Goal: Task Accomplishment & Management: Use online tool/utility

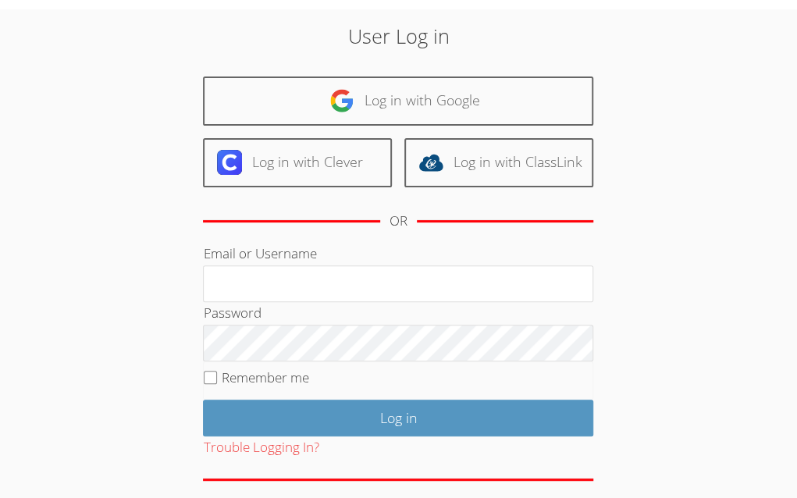
scroll to position [39, 0]
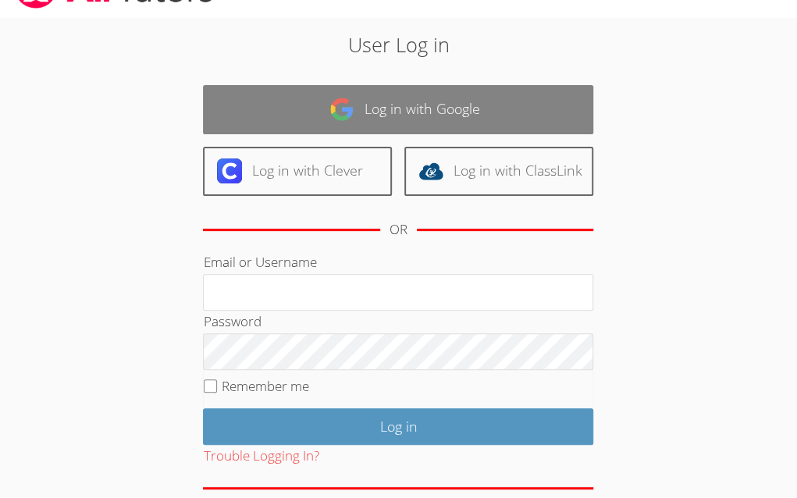
click at [503, 114] on link "Log in with Google" at bounding box center [398, 109] width 390 height 49
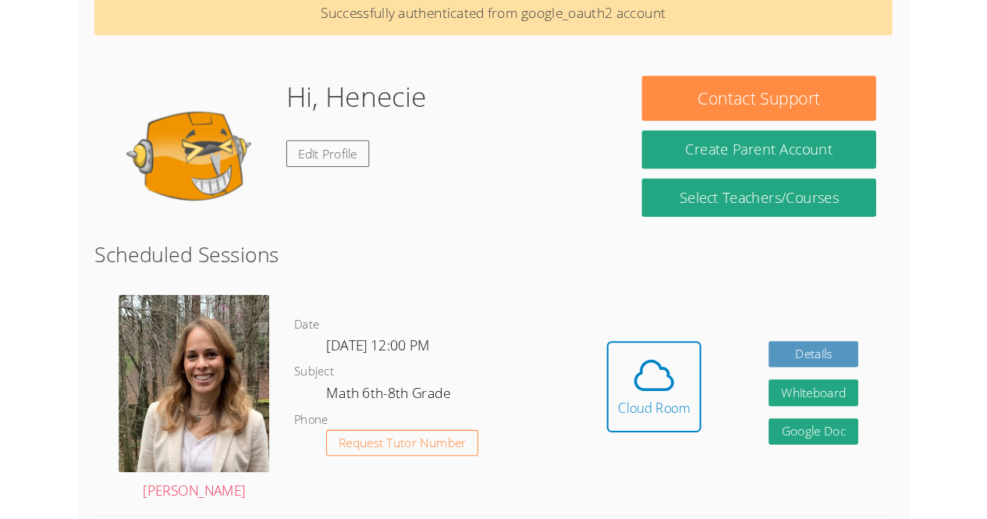
scroll to position [159, 0]
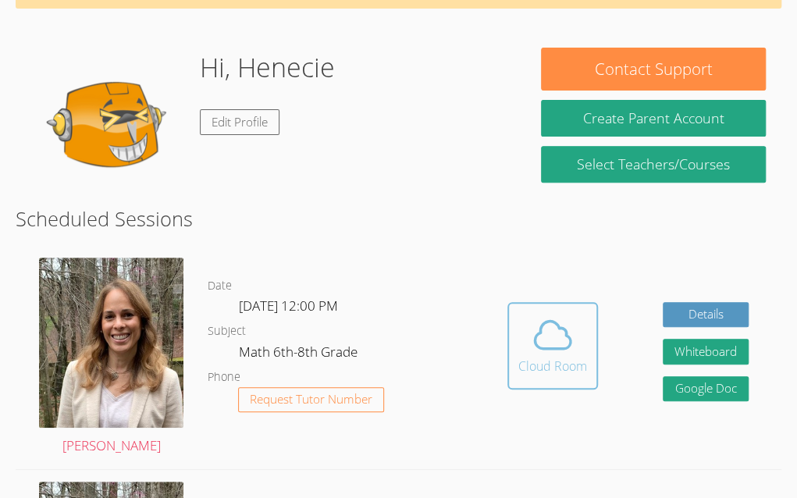
click at [551, 317] on icon at bounding box center [553, 335] width 44 height 44
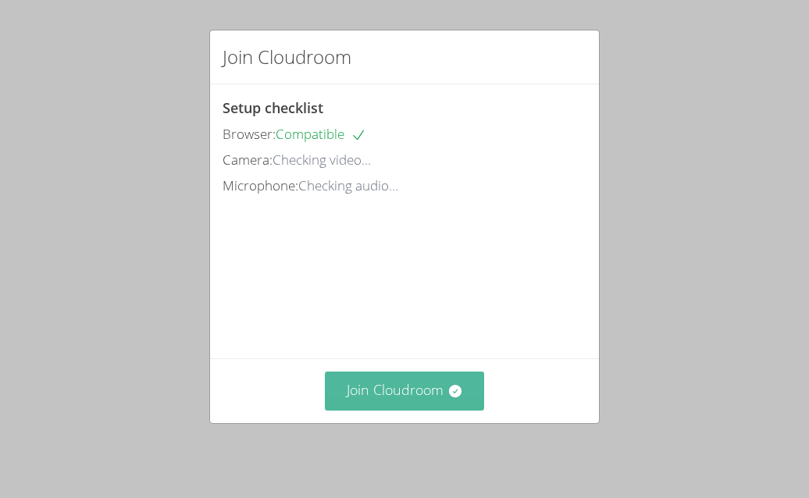
click at [407, 406] on button "Join Cloudroom" at bounding box center [405, 391] width 160 height 38
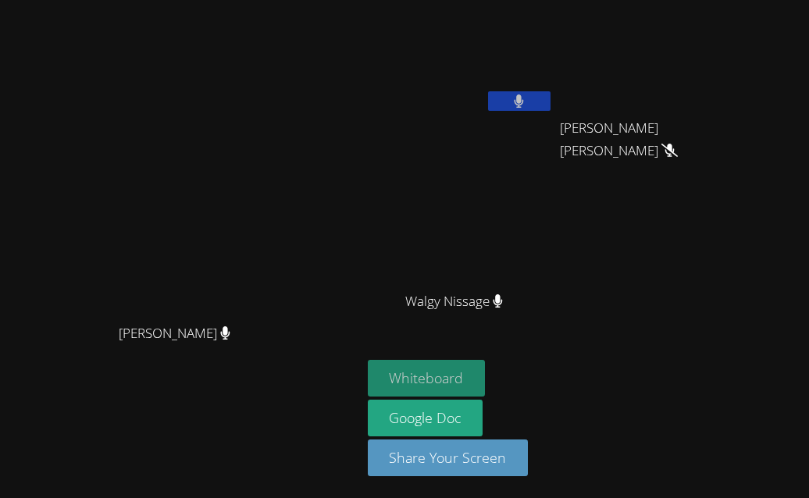
click at [486, 371] on button "Whiteboard" at bounding box center [427, 378] width 118 height 37
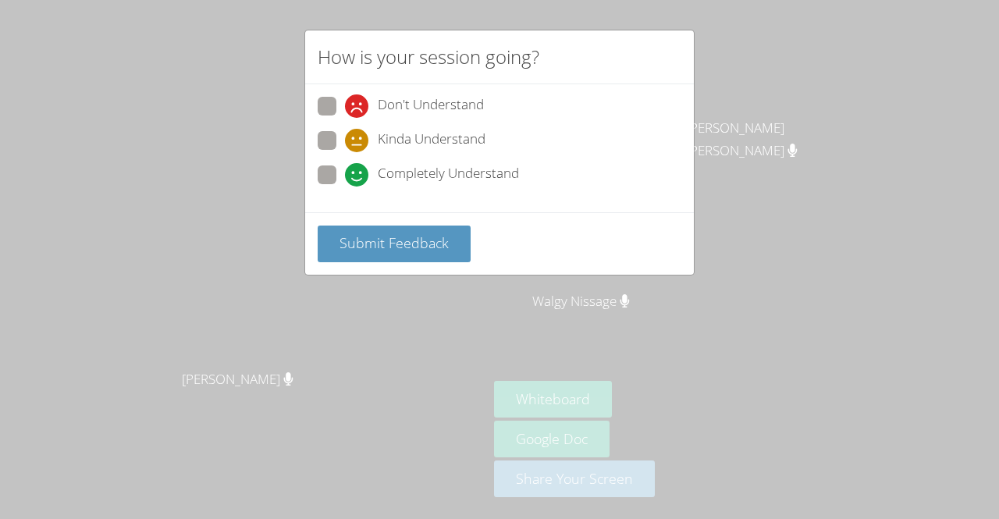
click at [345, 187] on span at bounding box center [345, 187] width 0 height 0
click at [345, 176] on input "Completely Understand" at bounding box center [351, 171] width 13 height 13
radio input "true"
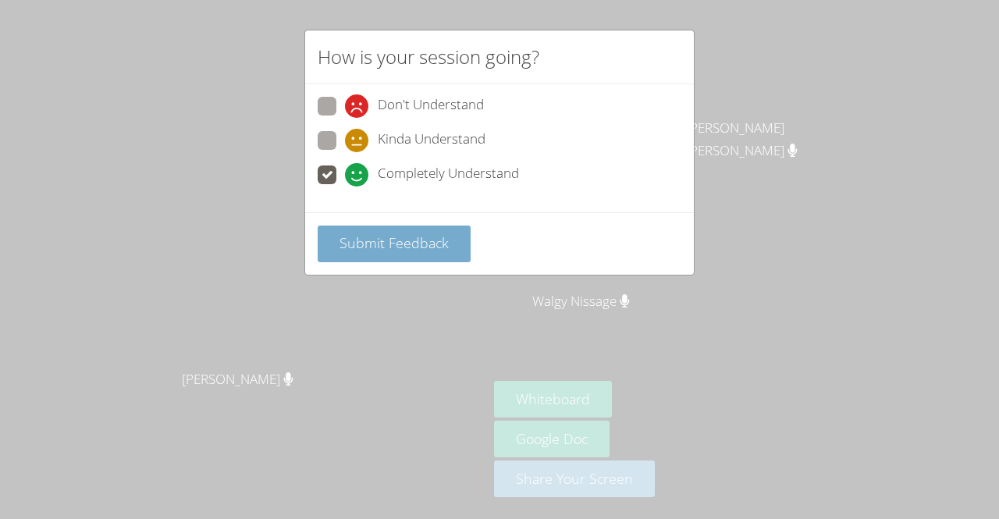
click at [417, 257] on button "Submit Feedback" at bounding box center [394, 244] width 153 height 37
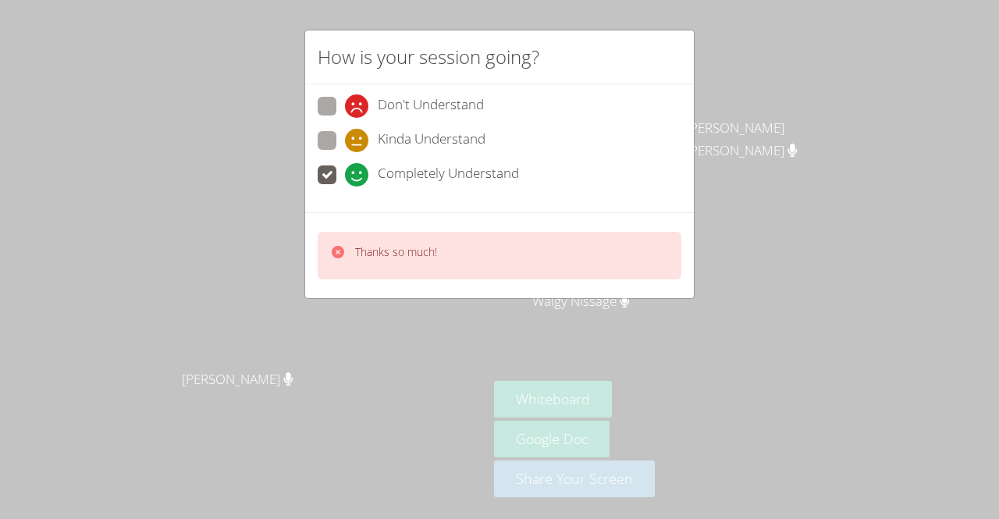
click at [347, 262] on div "Thanks so much!" at bounding box center [383, 255] width 107 height 23
click at [345, 187] on span at bounding box center [345, 187] width 0 height 0
click at [345, 179] on input "Completely Understand" at bounding box center [351, 171] width 13 height 13
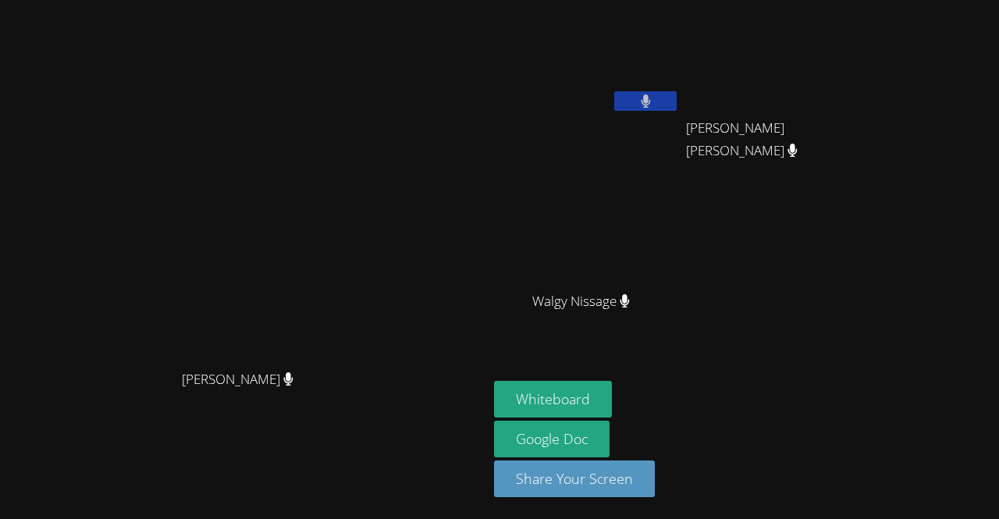
click at [358, 173] on video at bounding box center [244, 228] width 234 height 268
